Goal: Task Accomplishment & Management: Manage account settings

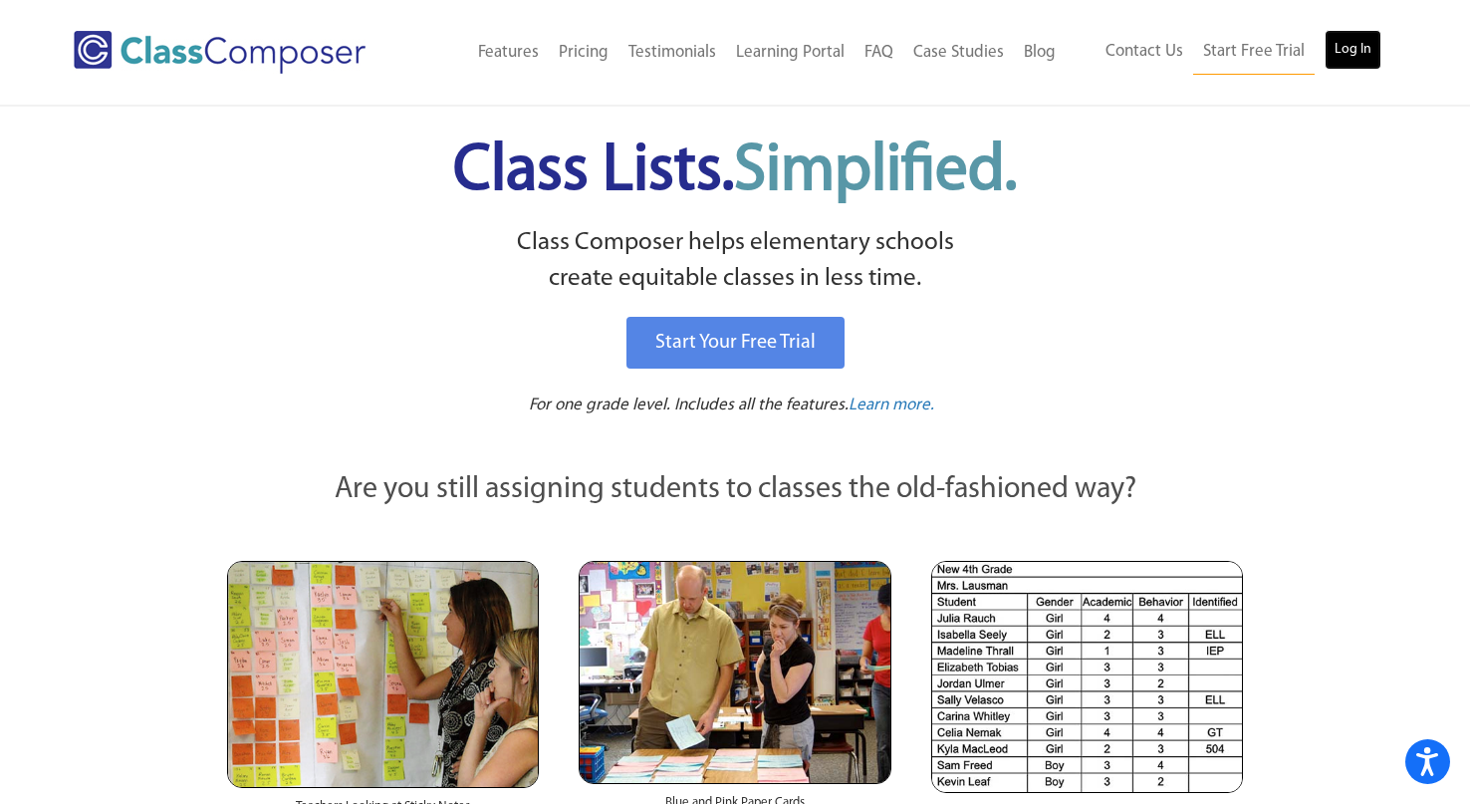
click at [1378, 35] on link "Log In" at bounding box center [1352, 50] width 57 height 40
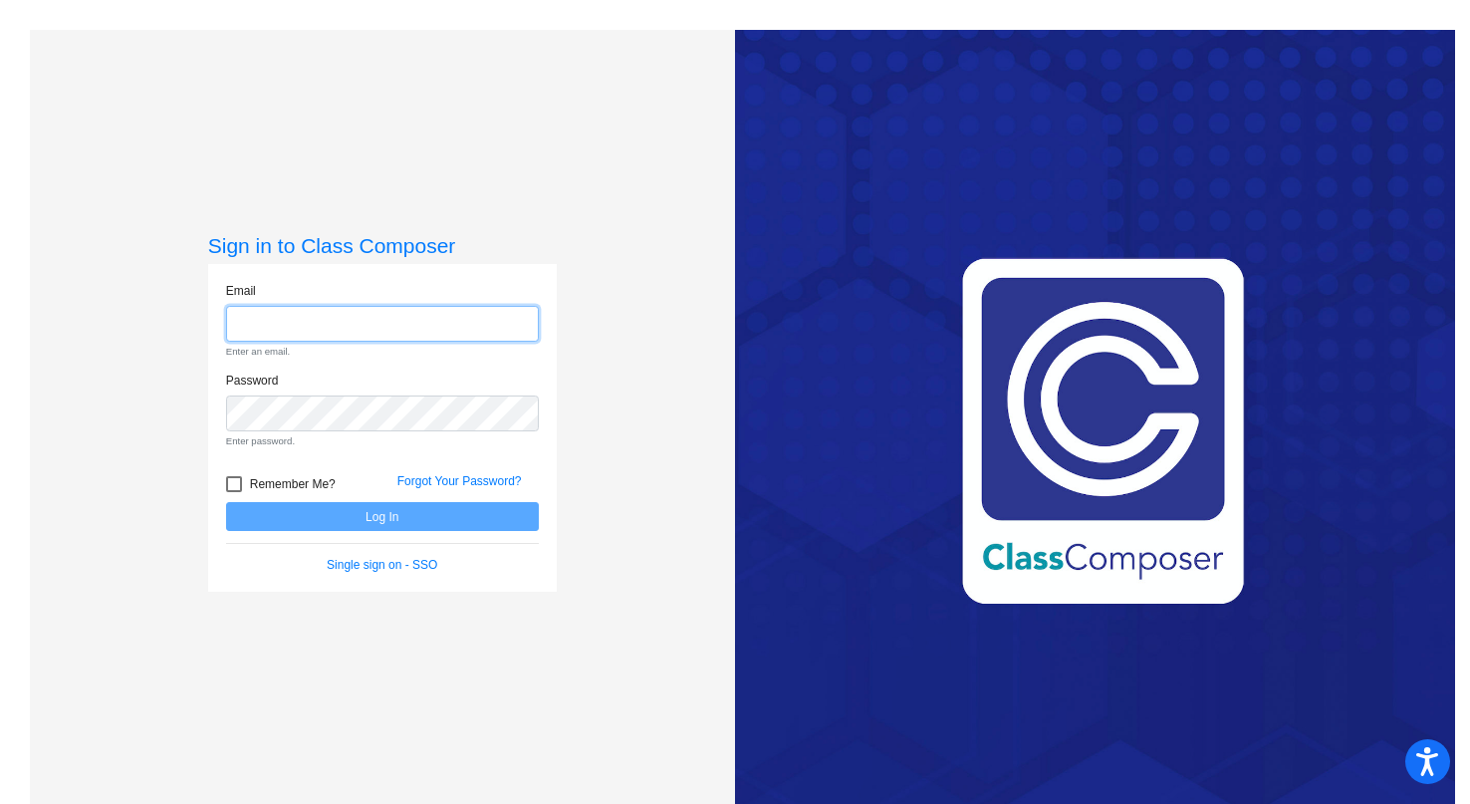
type input "[EMAIL_ADDRESS][DOMAIN_NAME]"
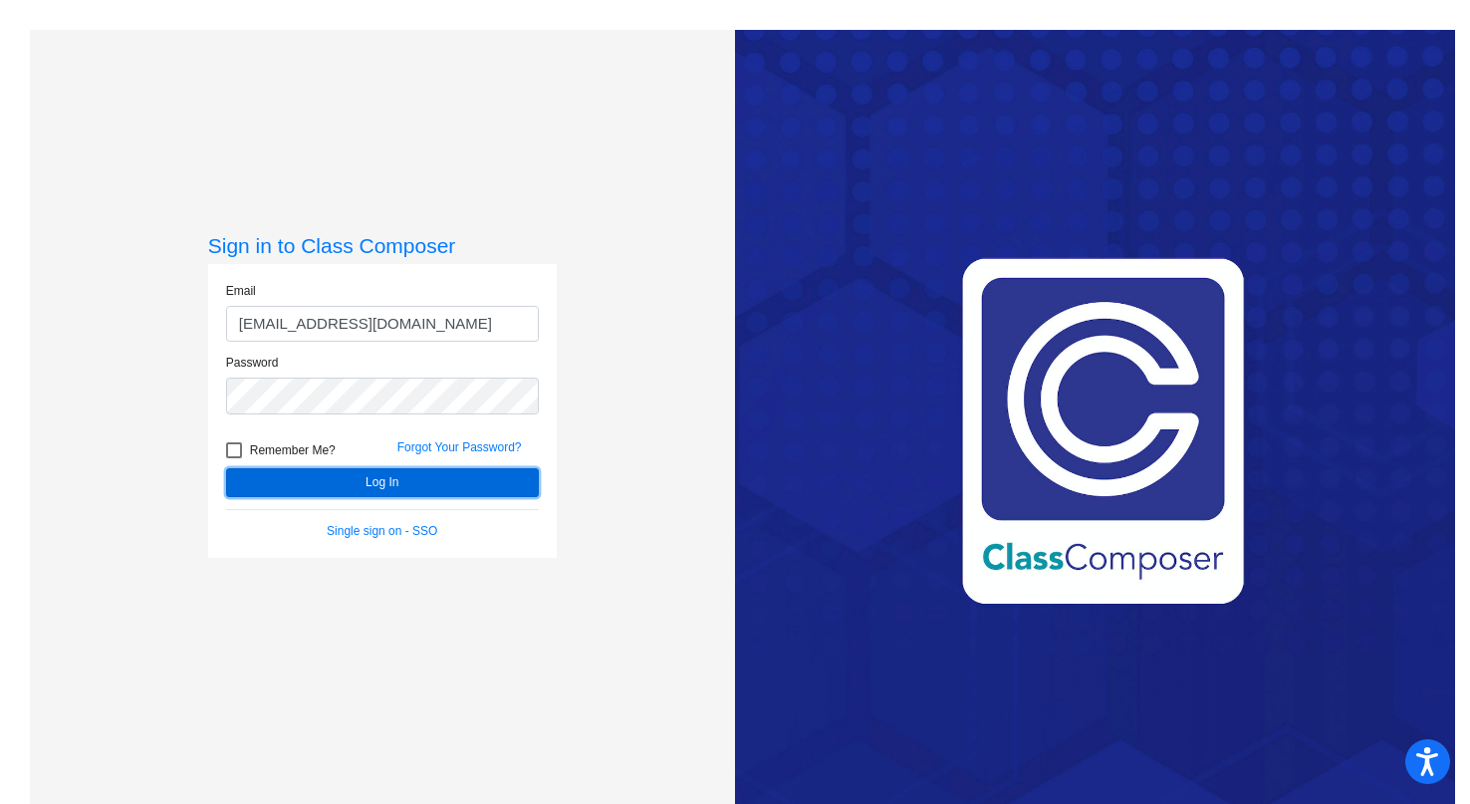
click at [344, 495] on button "Log In" at bounding box center [382, 482] width 313 height 29
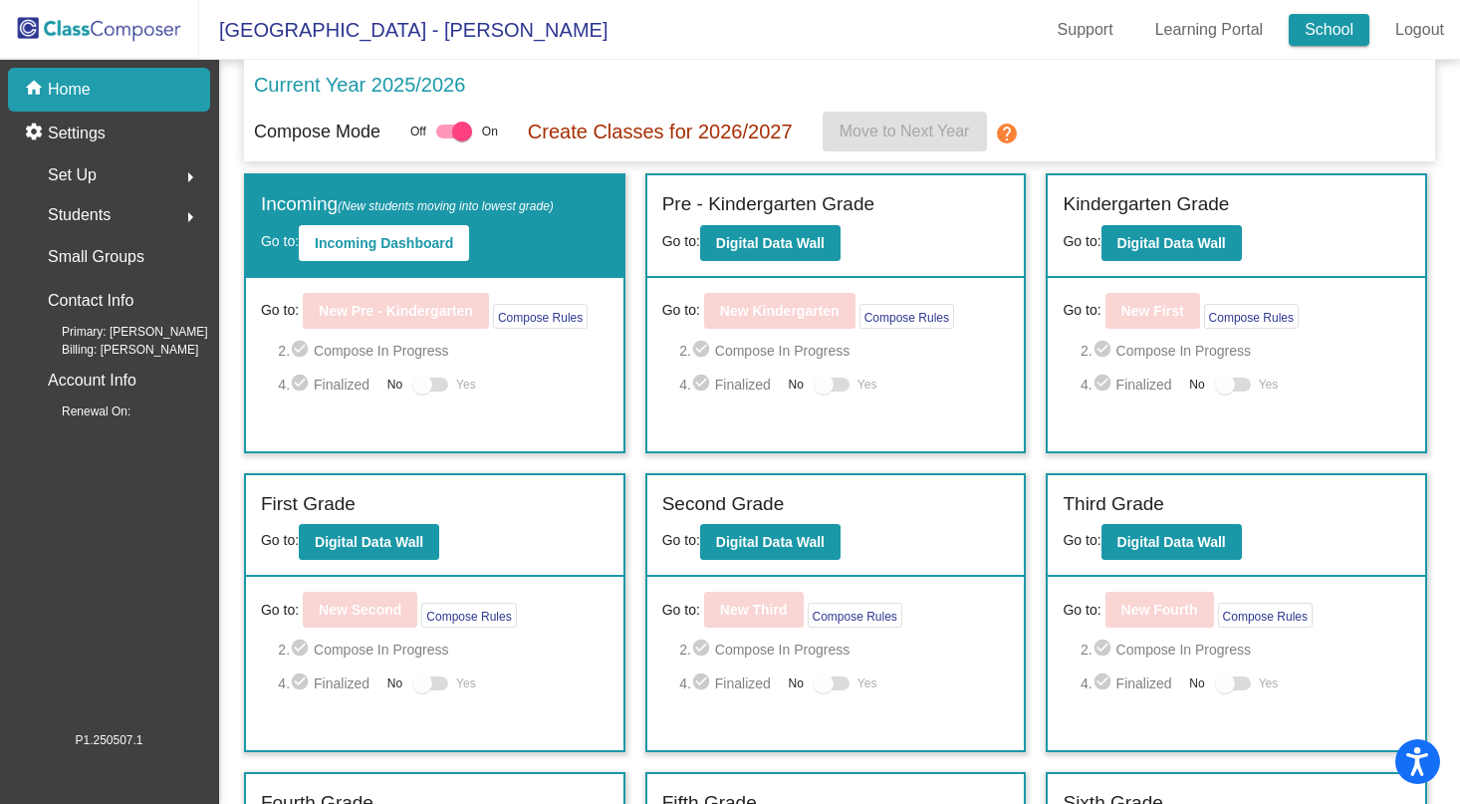
click at [1317, 33] on link "School" at bounding box center [1329, 30] width 81 height 32
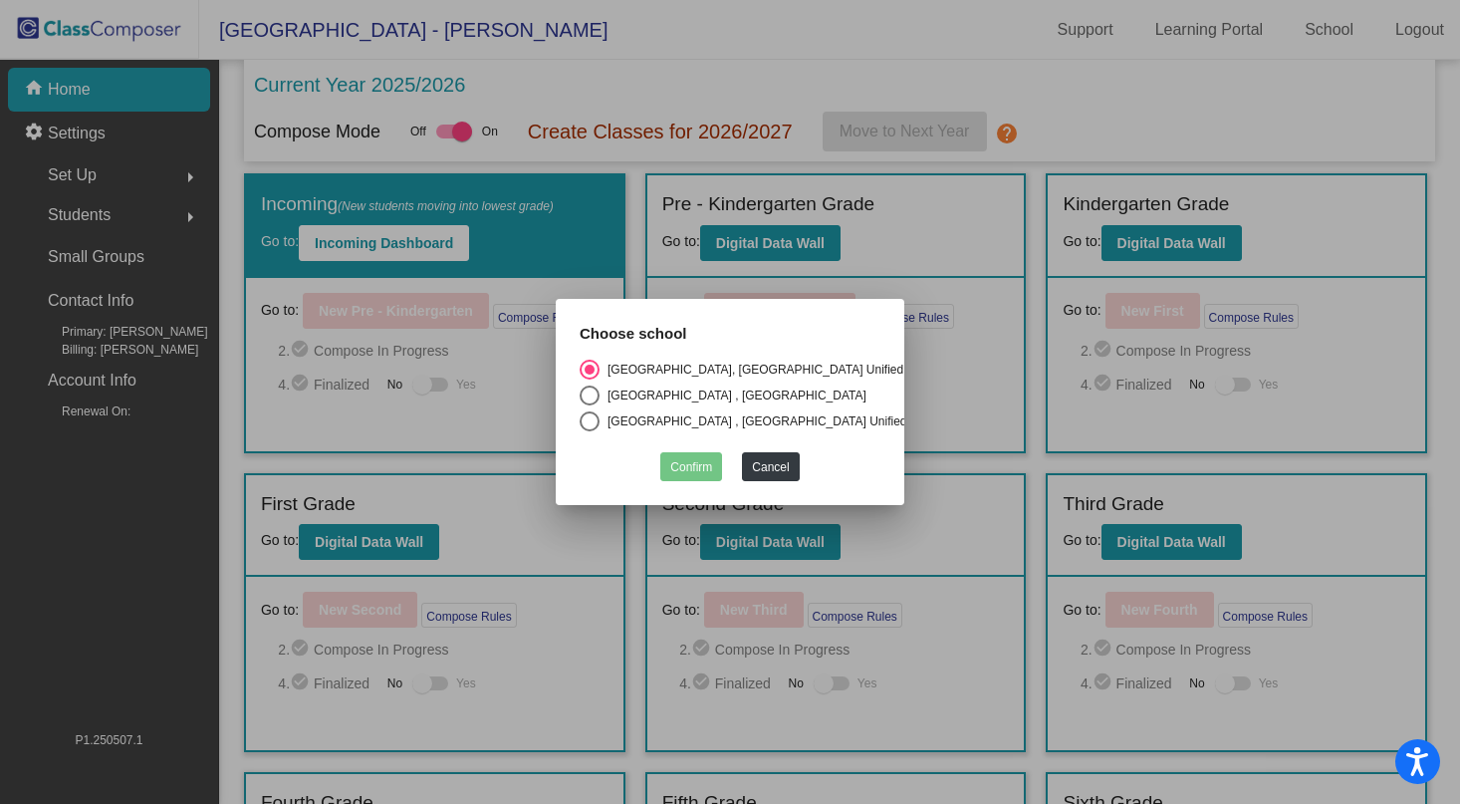
click at [590, 418] on div "Select an option" at bounding box center [590, 421] width 20 height 20
click at [590, 431] on input "La Canada Elementary , La Canada Unified School District" at bounding box center [589, 431] width 1 height 1
radio input "true"
click at [678, 464] on button "Confirm" at bounding box center [691, 466] width 62 height 29
checkbox input "false"
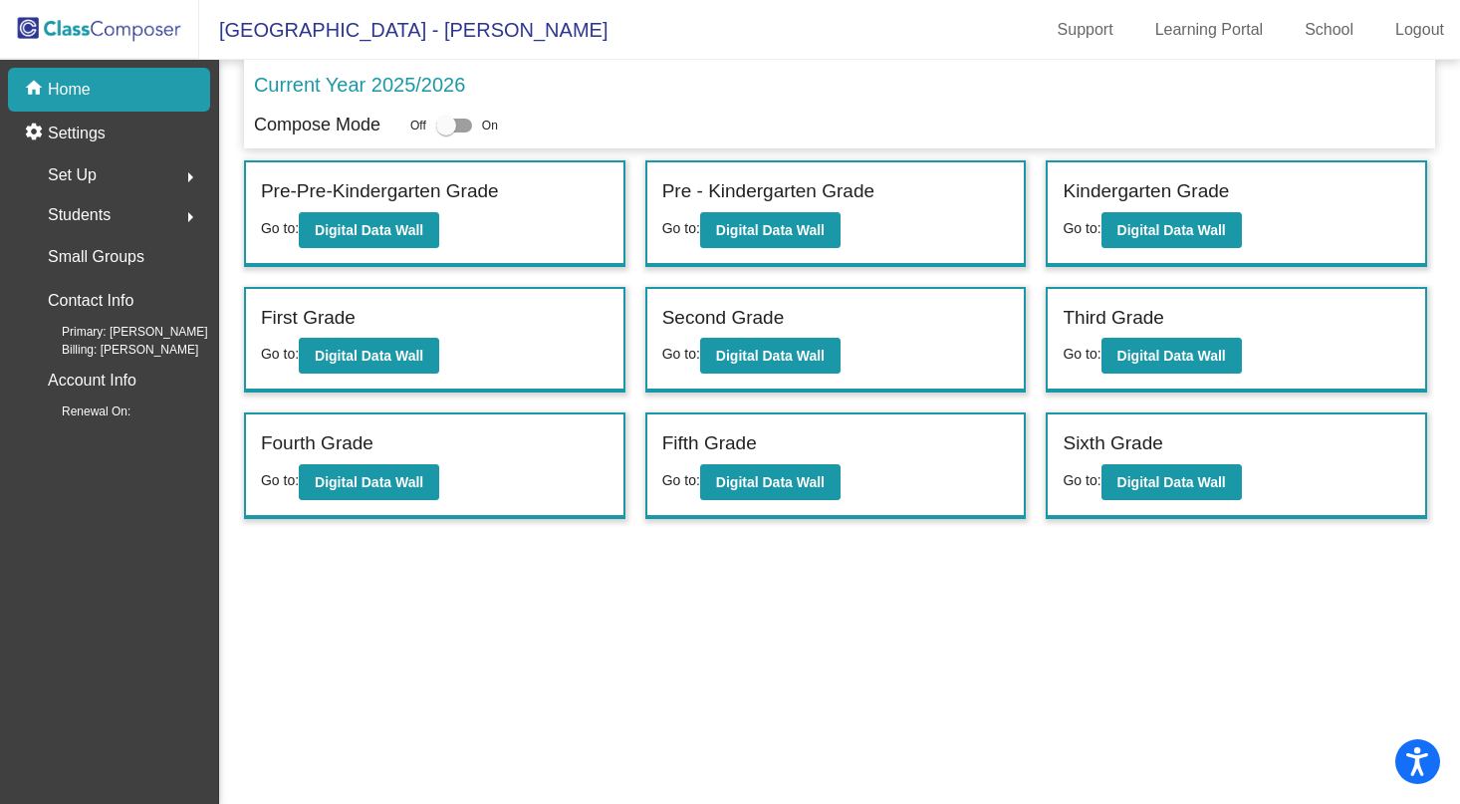
click at [99, 173] on div "Set Up arrow_right" at bounding box center [115, 175] width 190 height 40
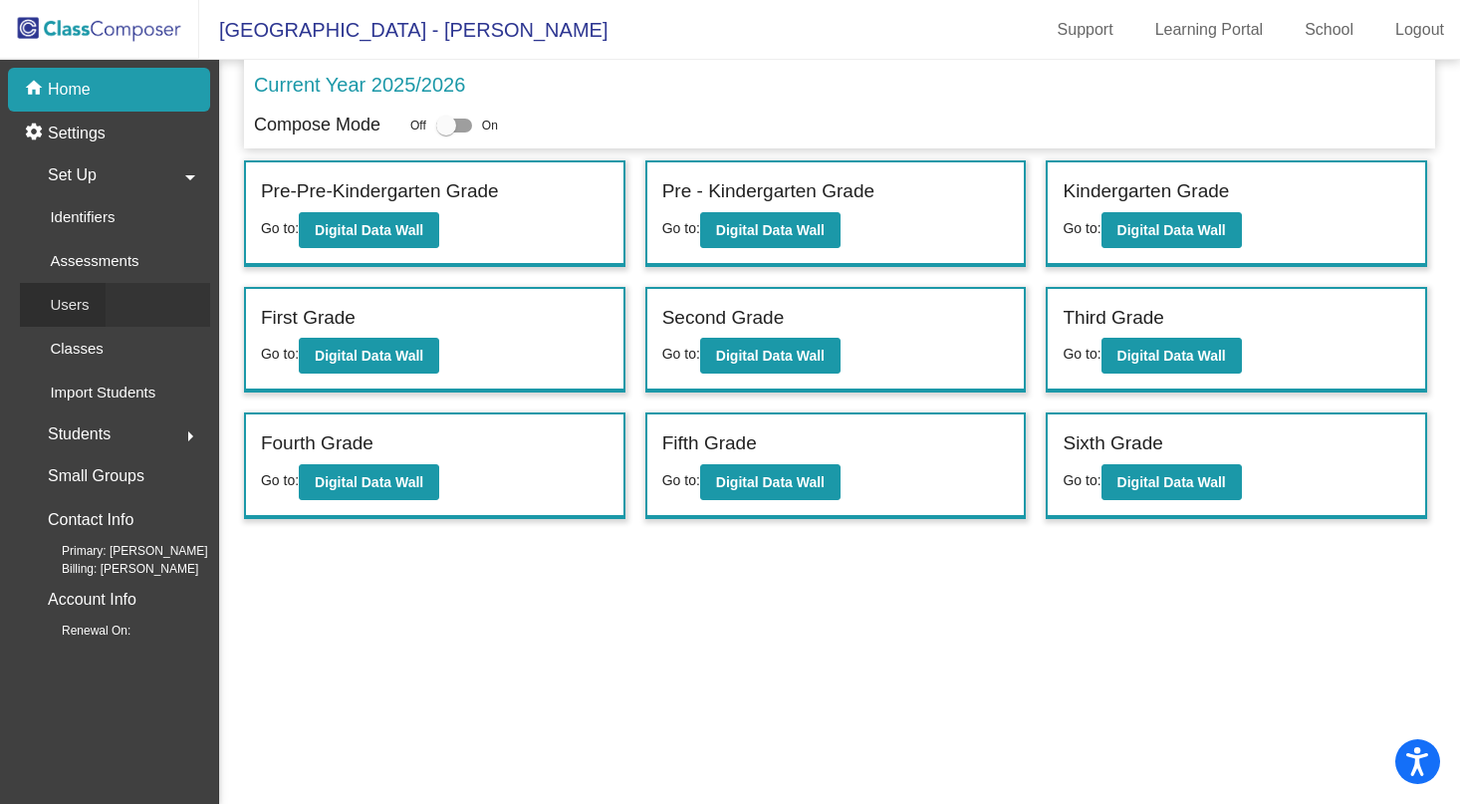
click at [79, 296] on p "Users" at bounding box center [69, 305] width 39 height 24
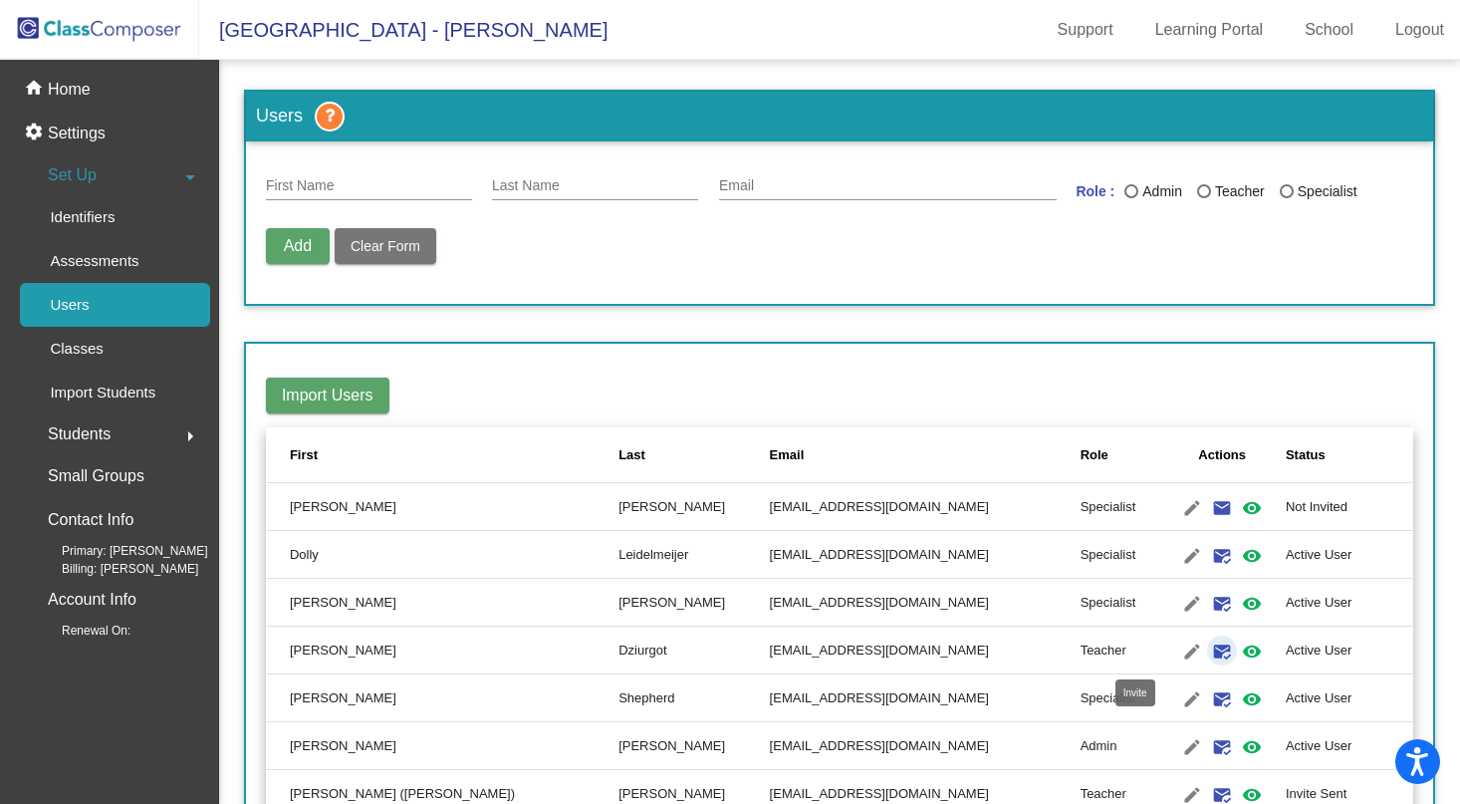
click at [1210, 644] on mat-icon "mark_email_read" at bounding box center [1222, 651] width 24 height 24
click at [1315, 28] on link "School" at bounding box center [1329, 30] width 81 height 32
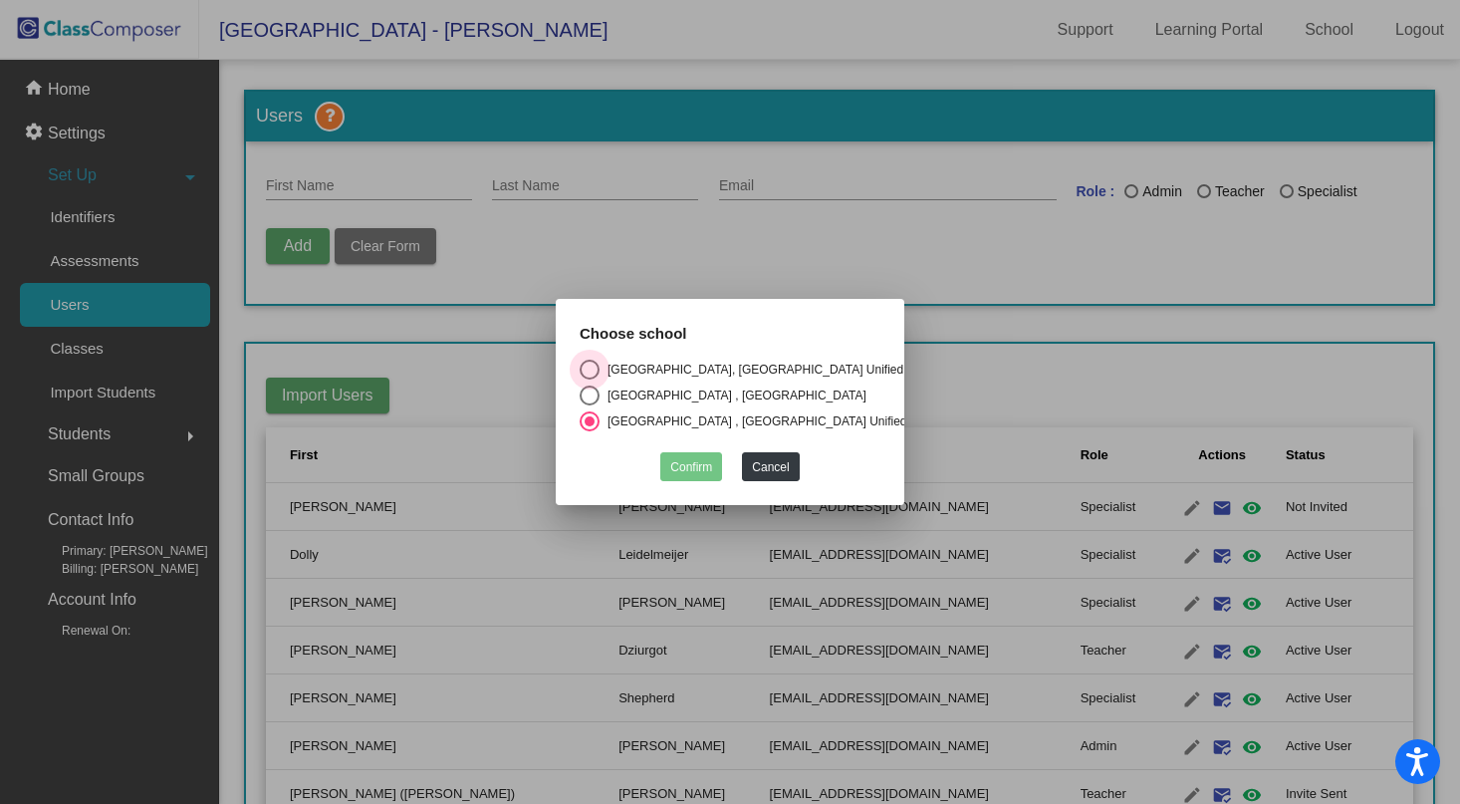
click at [589, 367] on div "Select an option" at bounding box center [590, 369] width 20 height 20
click at [589, 379] on input "Paradise Canyon Elementary, La Canada Unified" at bounding box center [589, 379] width 1 height 1
radio input "true"
click at [683, 456] on button "Confirm" at bounding box center [691, 466] width 62 height 29
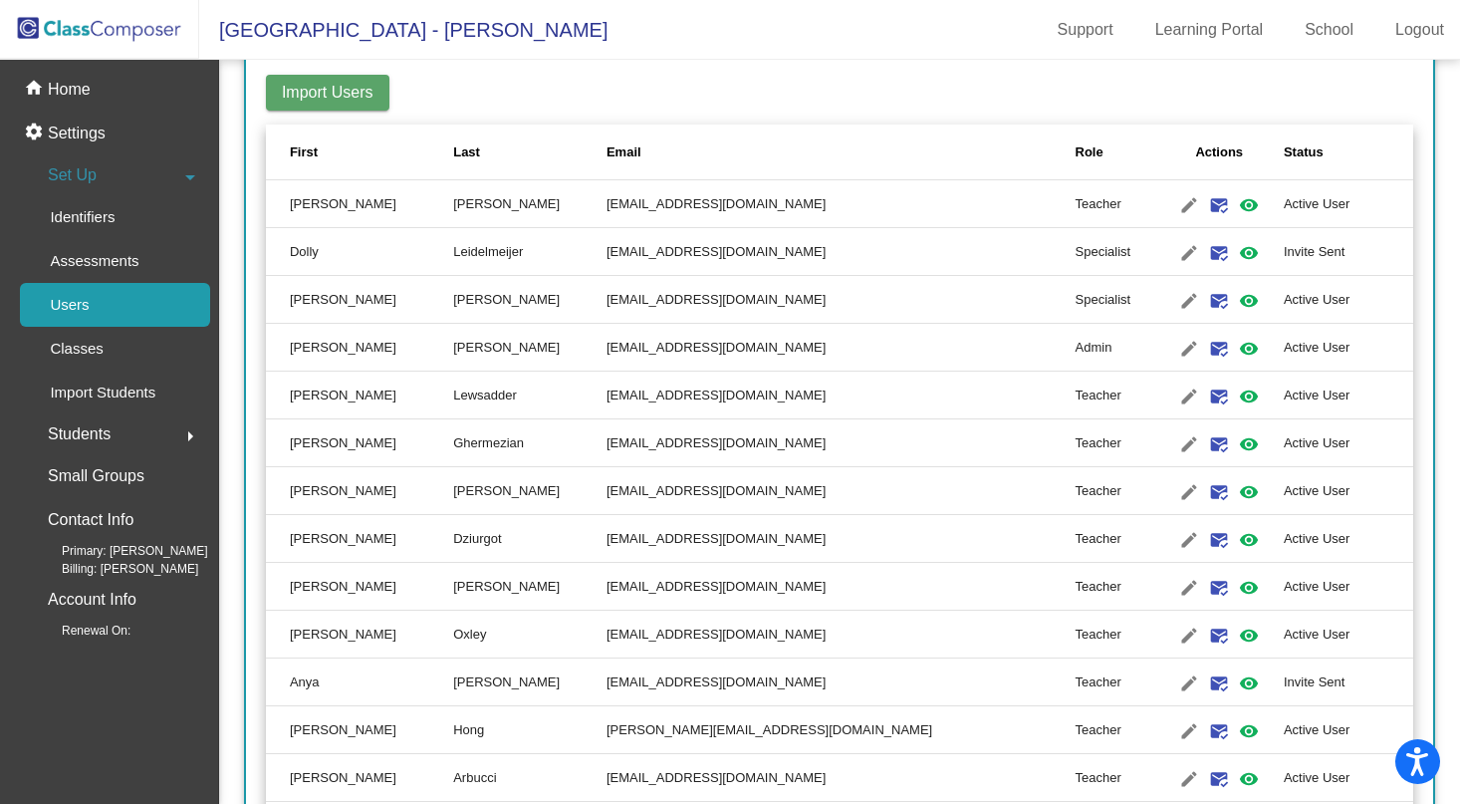
scroll to position [333, 0]
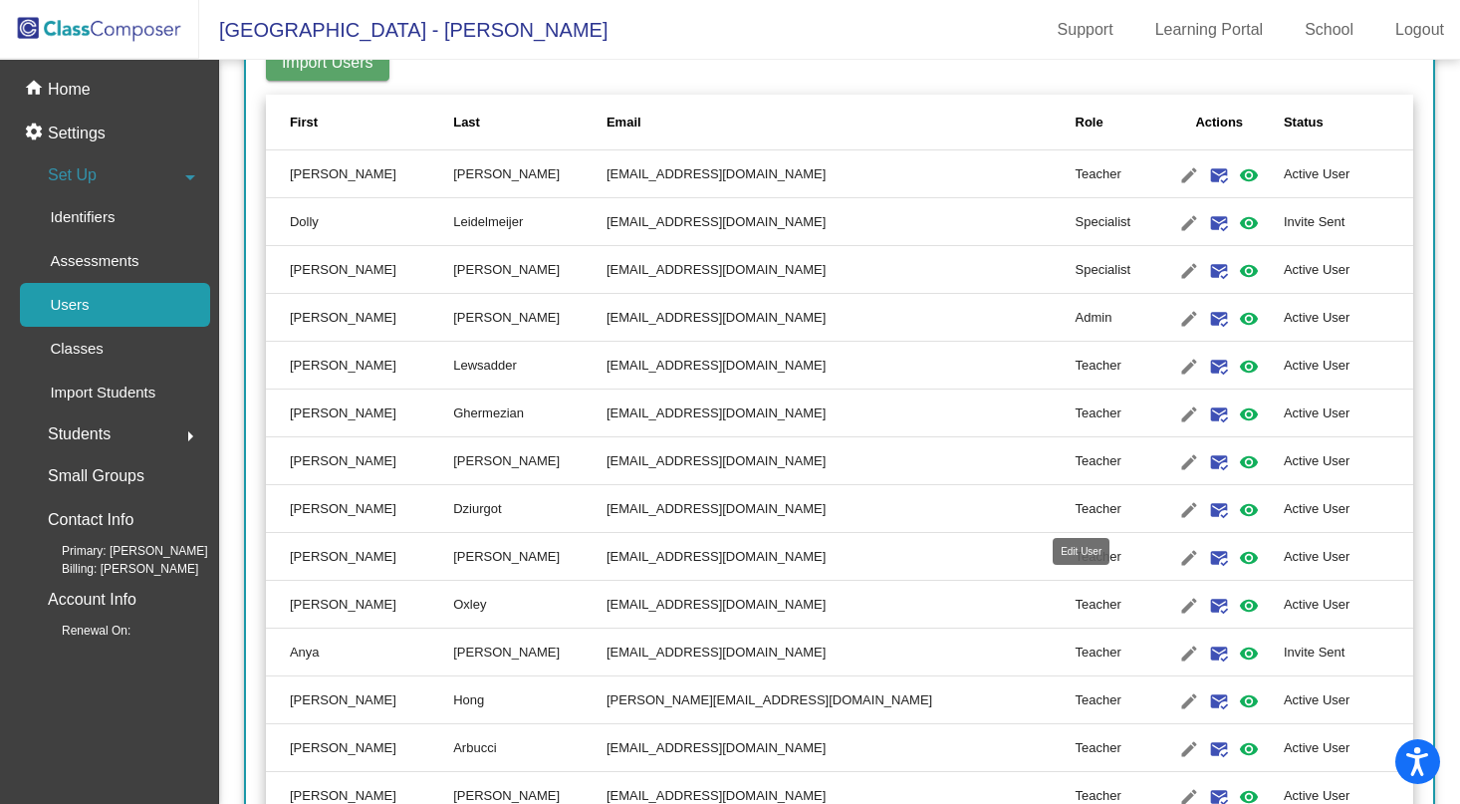
click at [1177, 506] on mat-icon "edit" at bounding box center [1189, 510] width 24 height 24
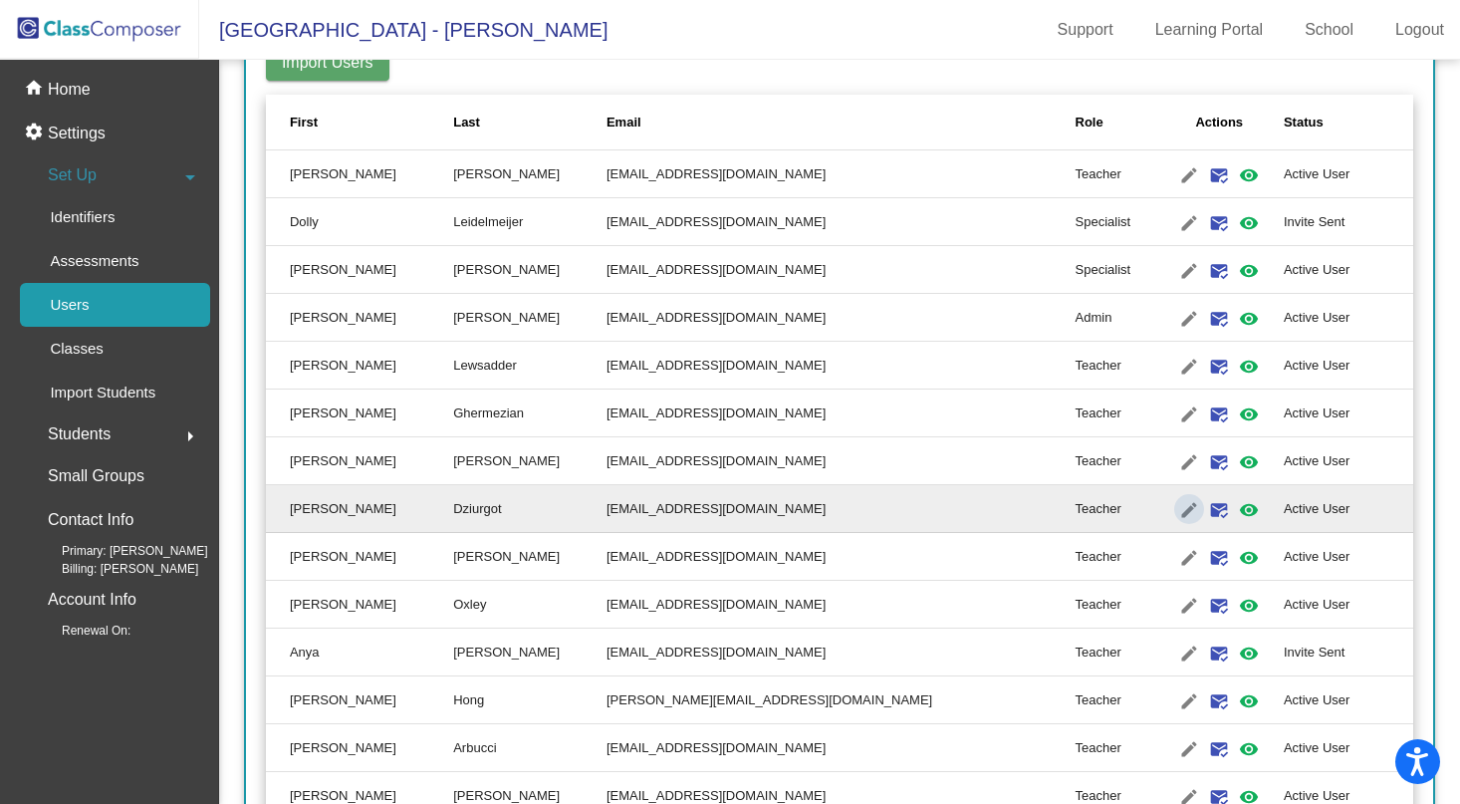
type input "Desiree"
type input "Dziurgot"
type input "ddziurgot@lcusd.net"
radio input "true"
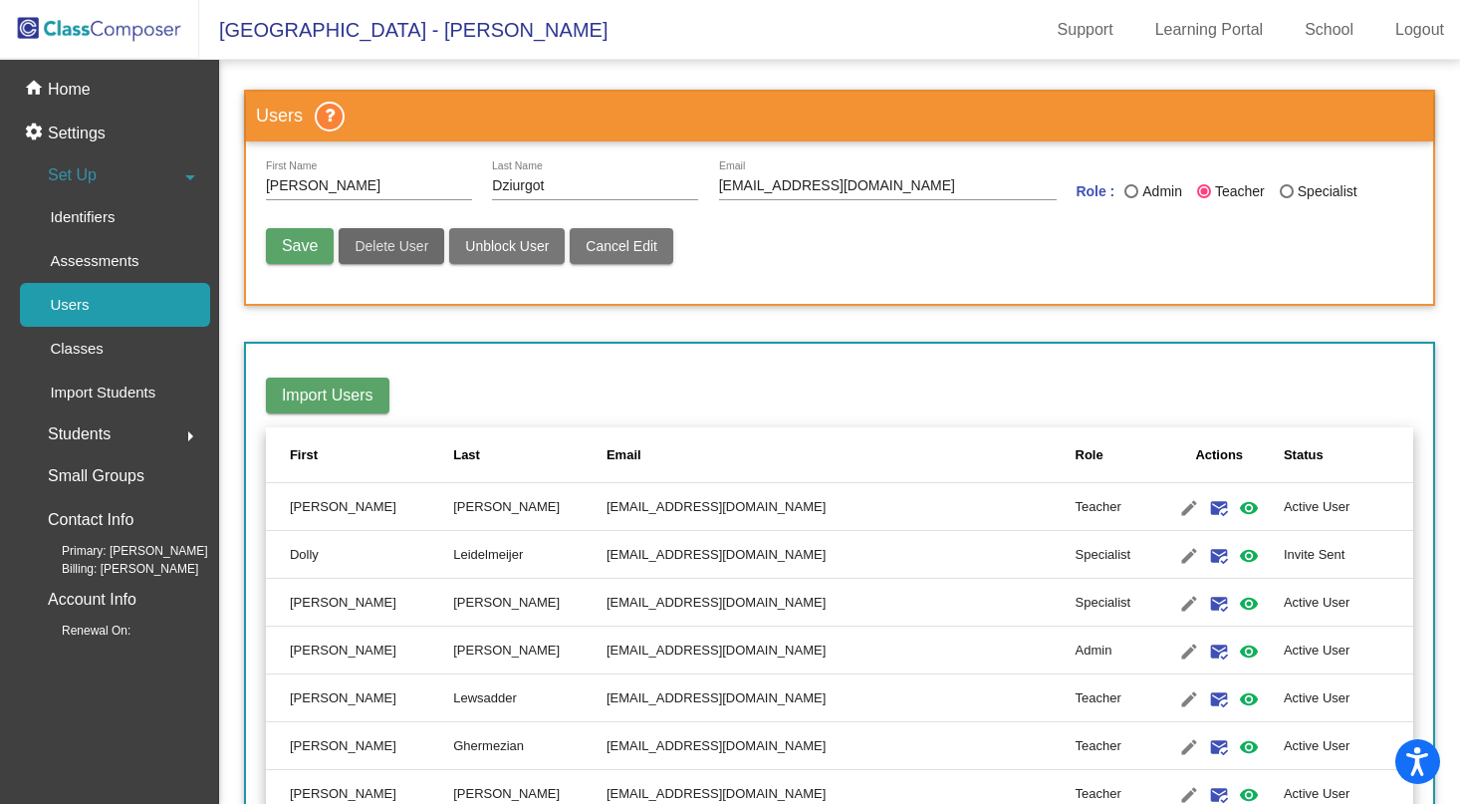
click at [396, 255] on button "Delete User" at bounding box center [392, 246] width 106 height 36
radio input "false"
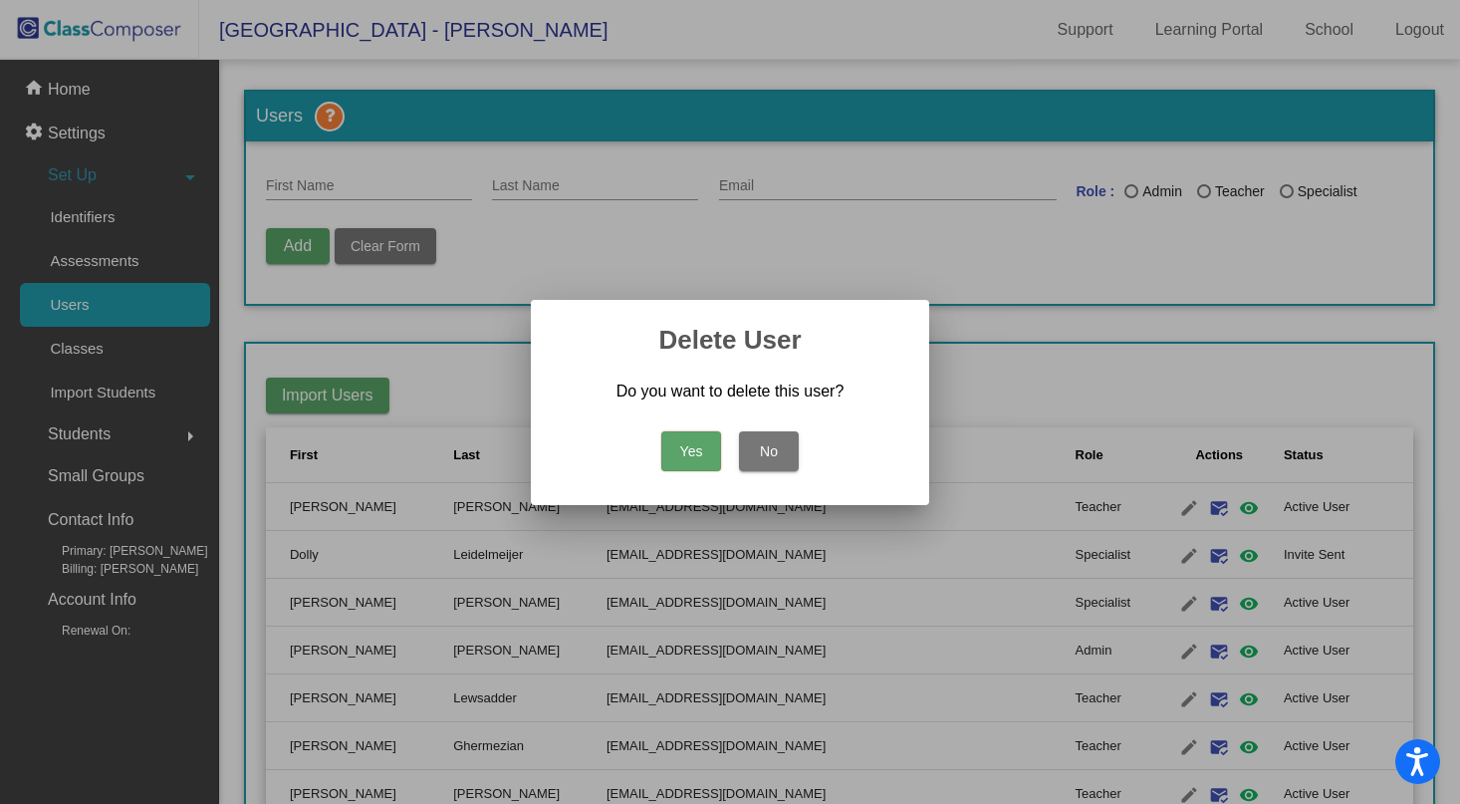
click at [694, 443] on button "Yes" at bounding box center [691, 451] width 60 height 40
